Goal: Complete application form

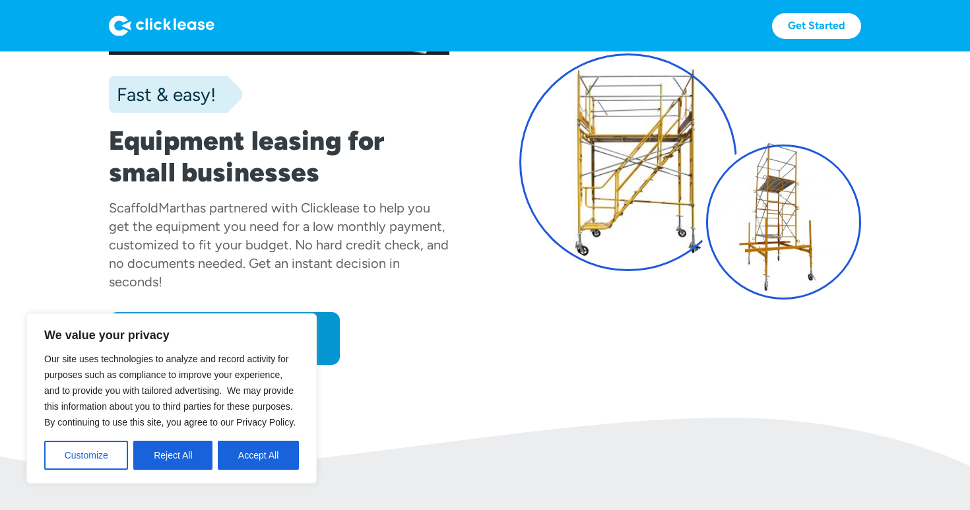
scroll to position [94, 0]
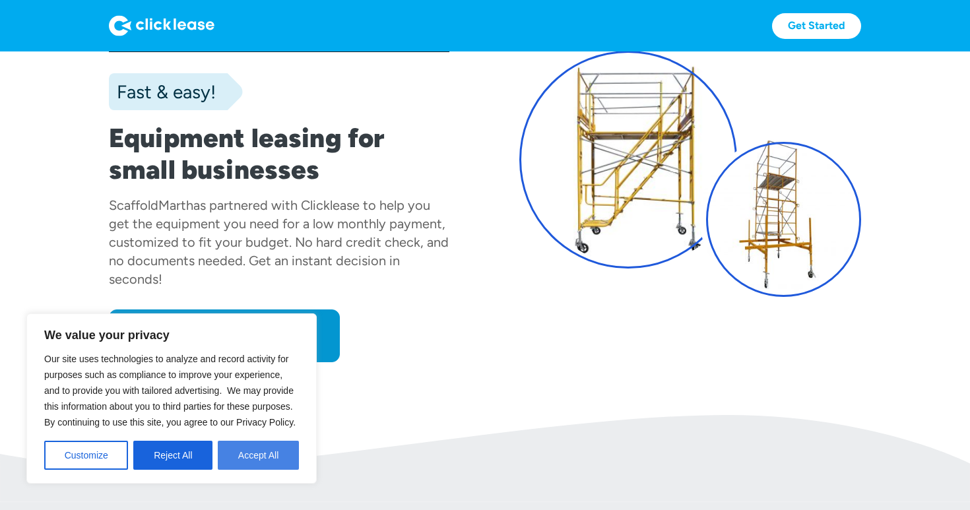
click at [250, 447] on button "Accept All" at bounding box center [258, 455] width 81 height 29
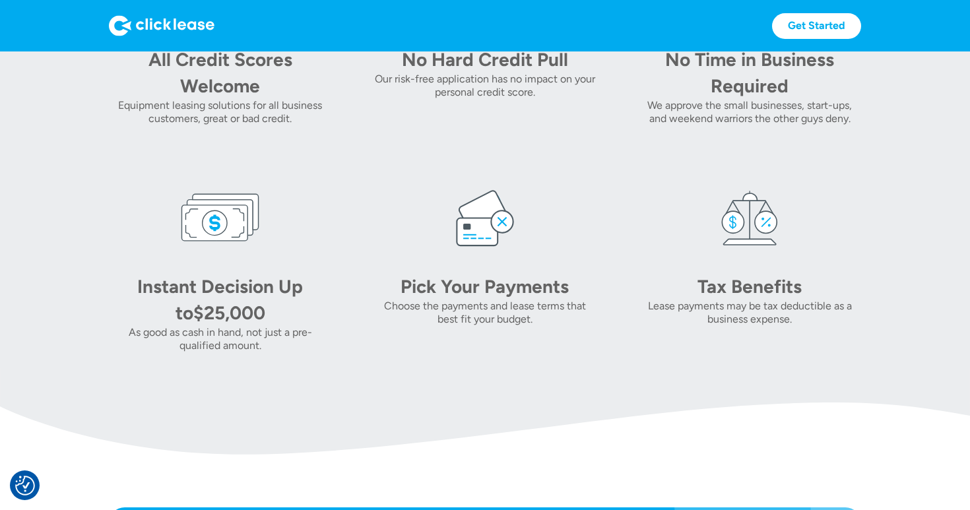
scroll to position [257, 0]
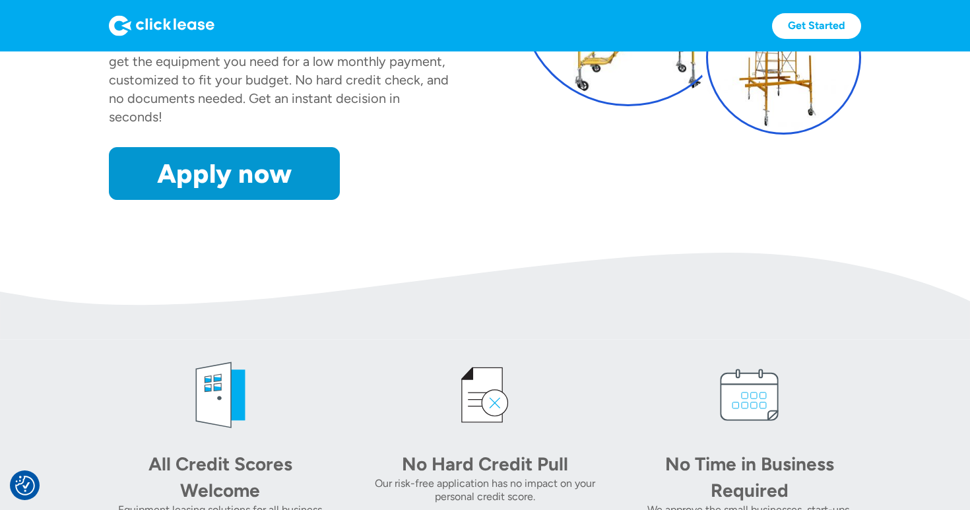
click at [231, 145] on div "Fast & easy! Equipment leasing for small businesses ScaffoldMart has partnered …" at bounding box center [280, 10] width 342 height 379
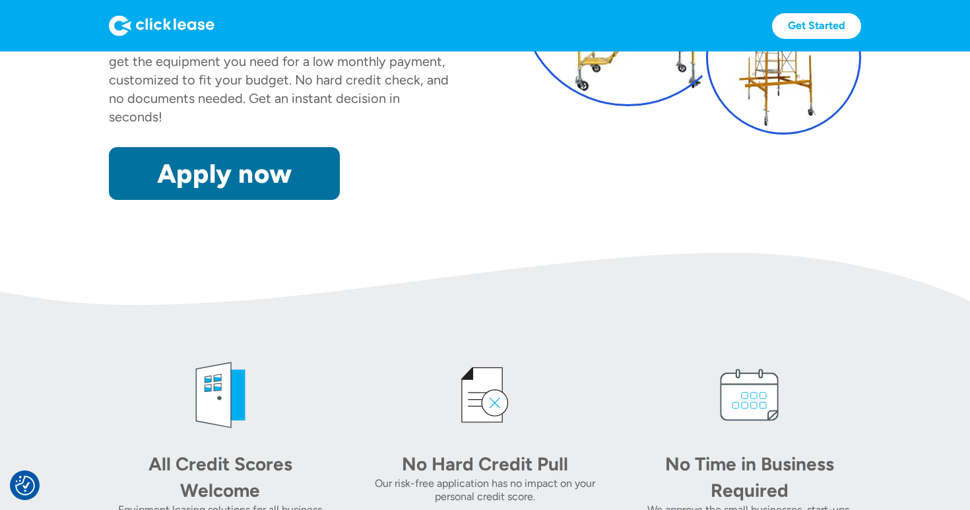
click at [231, 160] on link "Apply now" at bounding box center [224, 173] width 231 height 53
